Goal: Information Seeking & Learning: Learn about a topic

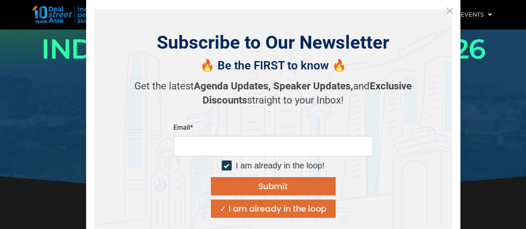
scroll to position [58, 0]
click at [444, 10] on button "Close" at bounding box center [449, 10] width 13 height 13
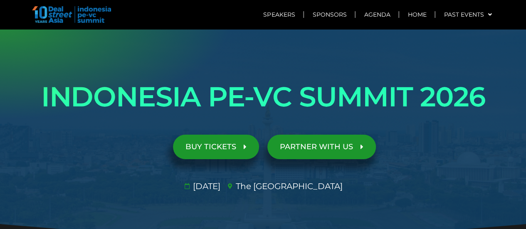
scroll to position [5, 0]
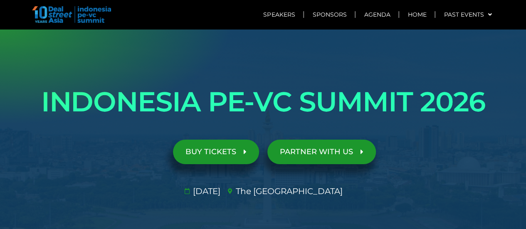
click at [284, 151] on span "PARTNER WITH US" at bounding box center [316, 152] width 73 height 8
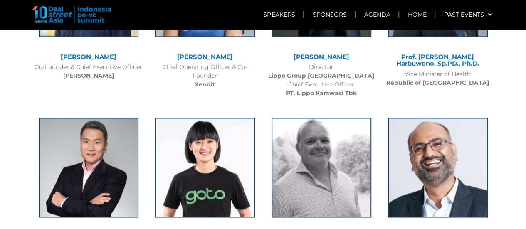
scroll to position [2094, 0]
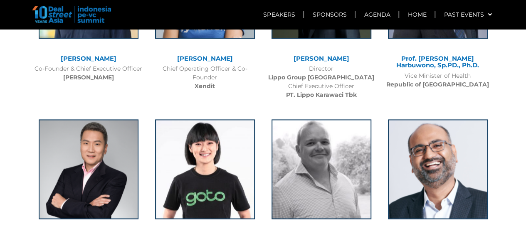
drag, startPoint x: 160, startPoint y: 199, endPoint x: 249, endPoint y: 203, distance: 89.0
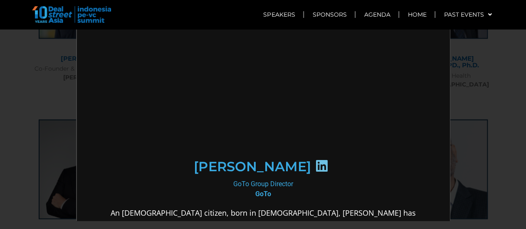
scroll to position [0, 0]
drag, startPoint x: 324, startPoint y: 230, endPoint x: 232, endPoint y: 101, distance: 158.7
click at [232, 101] on img at bounding box center [262, 99] width 92 height 92
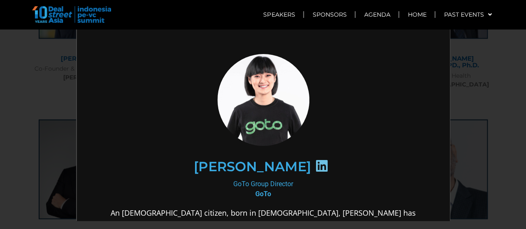
scroll to position [109, 0]
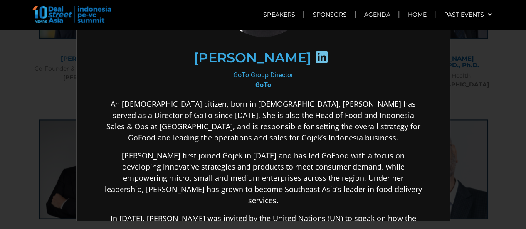
click at [327, 56] on icon at bounding box center [320, 55] width 13 height 13
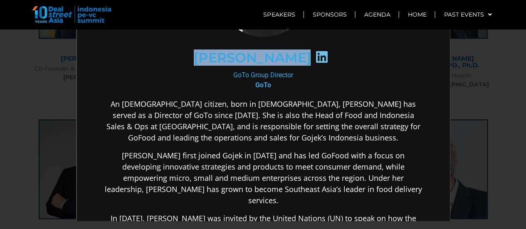
drag, startPoint x: 161, startPoint y: 51, endPoint x: 338, endPoint y: 54, distance: 177.1
click at [338, 54] on div "[PERSON_NAME]" at bounding box center [262, 56] width 288 height 43
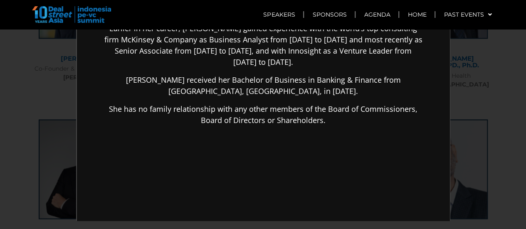
scroll to position [407, 0]
click at [467, 94] on div "×" at bounding box center [263, 114] width 526 height 229
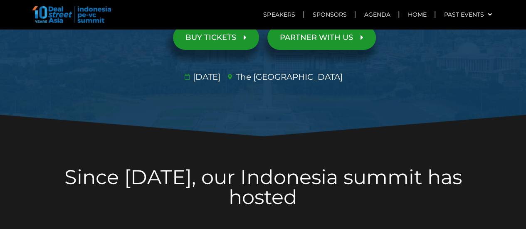
scroll to position [0, 0]
